Goal: Use online tool/utility: Utilize a website feature to perform a specific function

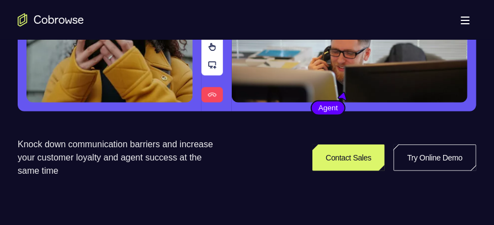
scroll to position [157, 0]
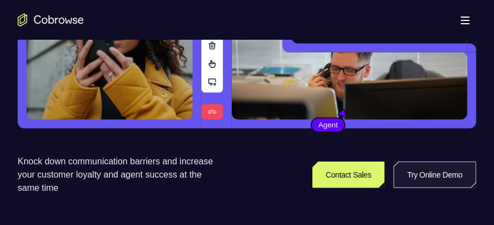
click at [422, 180] on link "Try Online Demo" at bounding box center [435, 175] width 83 height 27
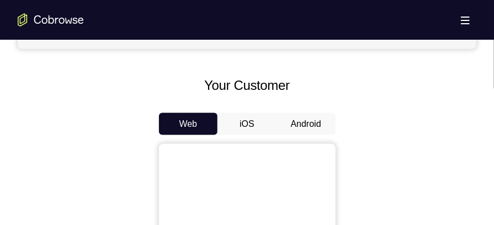
scroll to position [500, 0]
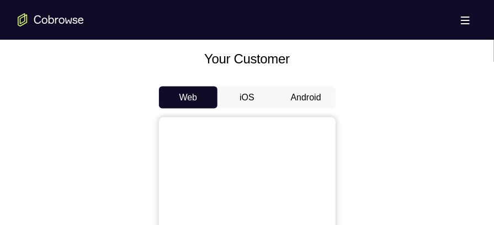
click at [294, 104] on button "Android" at bounding box center [306, 98] width 59 height 22
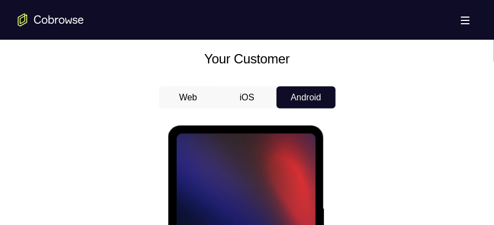
scroll to position [0, 0]
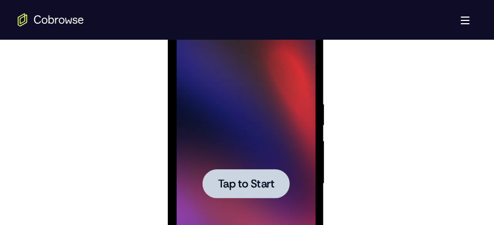
click at [266, 184] on span "Tap to Start" at bounding box center [246, 183] width 56 height 11
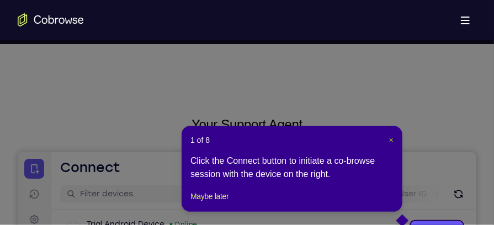
click at [392, 143] on span "×" at bounding box center [391, 140] width 4 height 9
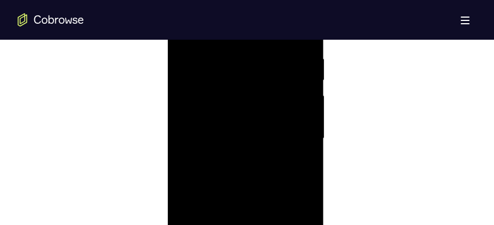
scroll to position [730, 0]
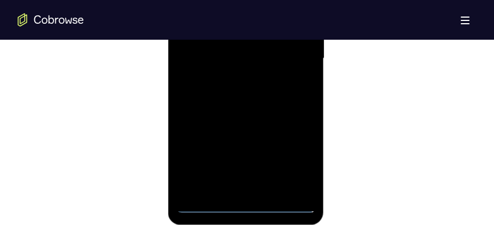
click at [243, 203] on div at bounding box center [245, 59] width 139 height 309
click at [297, 153] on div at bounding box center [245, 59] width 139 height 309
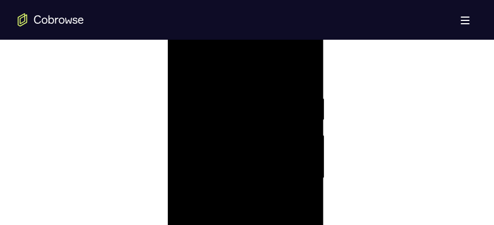
scroll to position [609, 0]
click at [240, 78] on div at bounding box center [245, 178] width 139 height 309
click at [291, 174] on div at bounding box center [245, 178] width 139 height 309
click at [231, 199] on div at bounding box center [245, 178] width 139 height 309
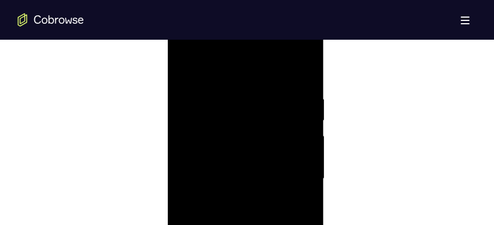
click at [240, 165] on div at bounding box center [245, 178] width 139 height 309
click at [231, 155] on div at bounding box center [245, 178] width 139 height 309
click at [228, 172] on div at bounding box center [245, 178] width 139 height 309
click at [216, 212] on div at bounding box center [245, 178] width 139 height 309
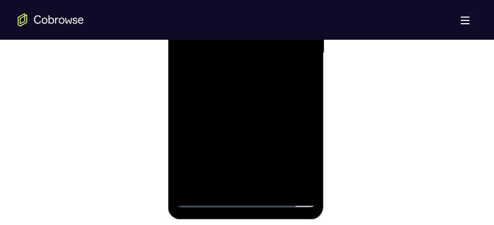
click at [257, 107] on div at bounding box center [245, 53] width 139 height 309
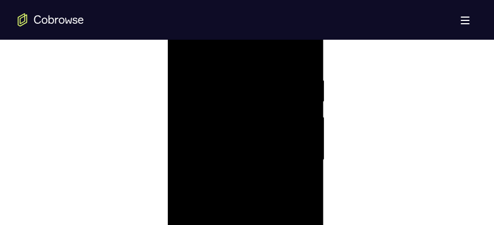
scroll to position [593, 0]
click at [303, 83] on div at bounding box center [245, 194] width 139 height 309
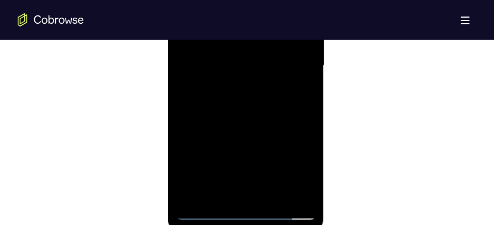
scroll to position [730, 0]
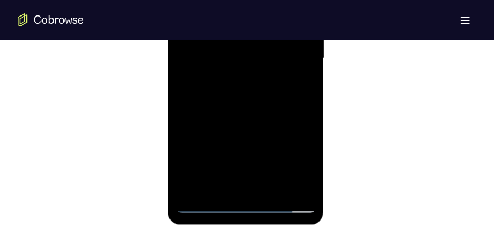
click at [273, 187] on div at bounding box center [245, 59] width 139 height 309
click at [266, 189] on div at bounding box center [245, 59] width 139 height 309
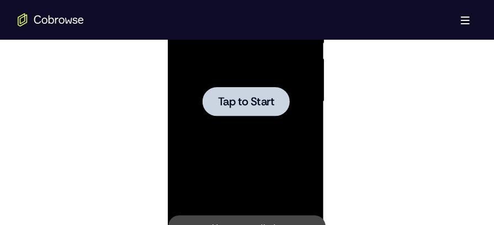
scroll to position [682, 0]
